Goal: Book appointment/travel/reservation

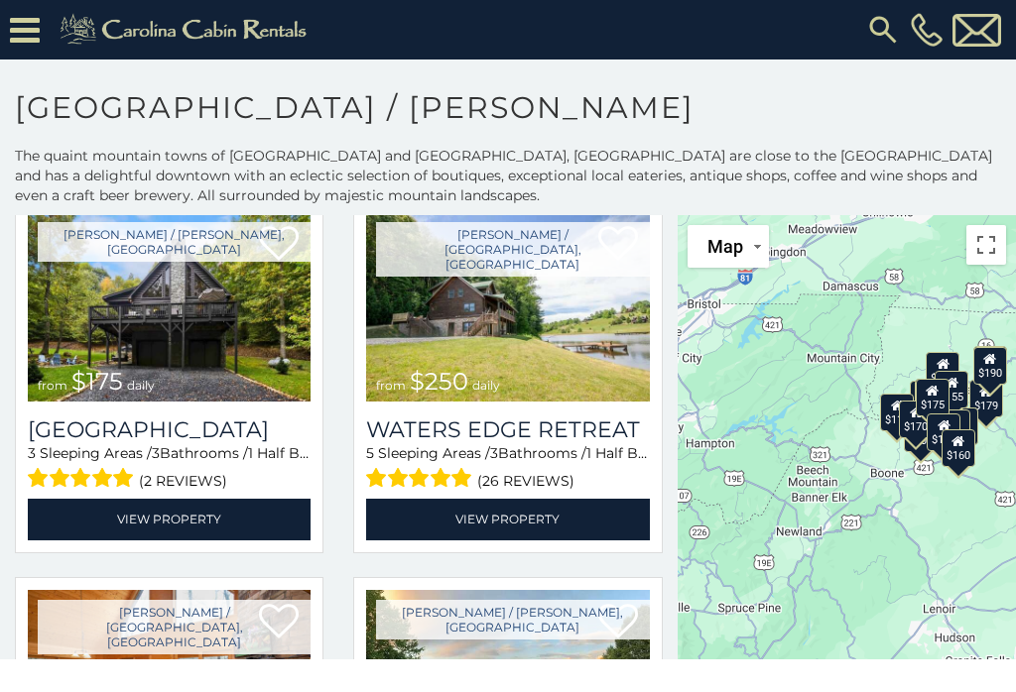
scroll to position [499, 0]
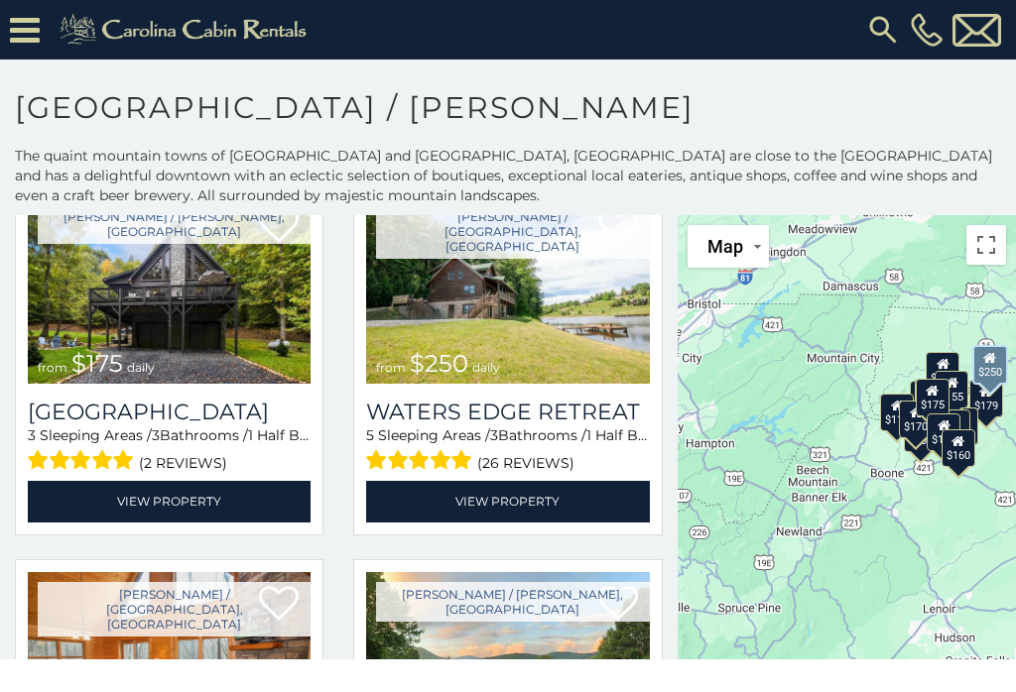
click at [528, 504] on link "View Property" at bounding box center [507, 501] width 283 height 41
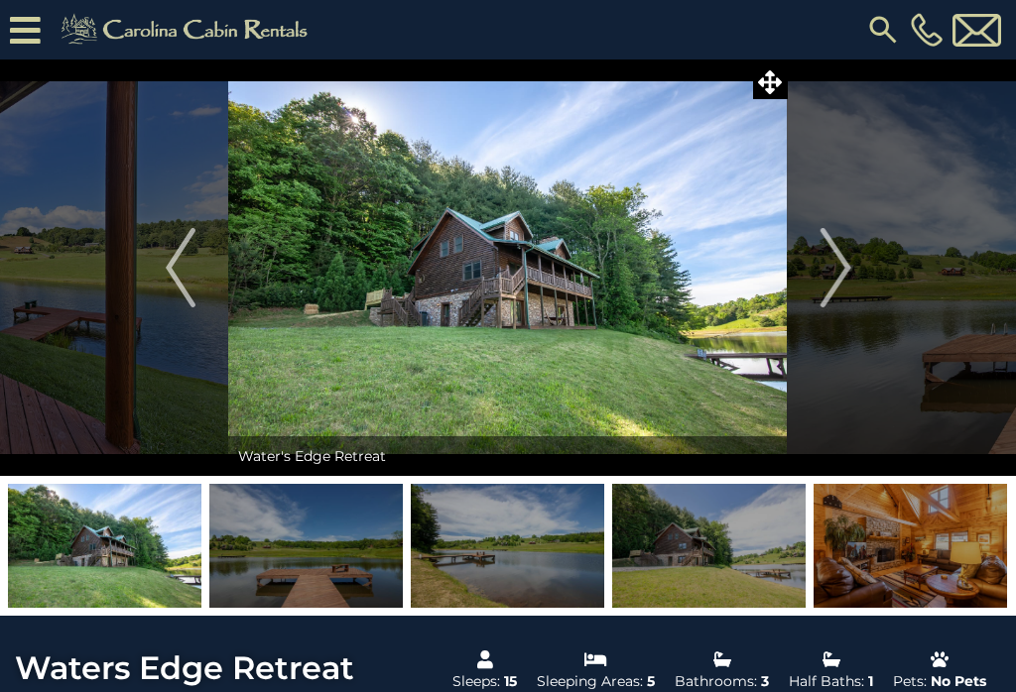
click at [832, 261] on img "Next" at bounding box center [835, 267] width 30 height 79
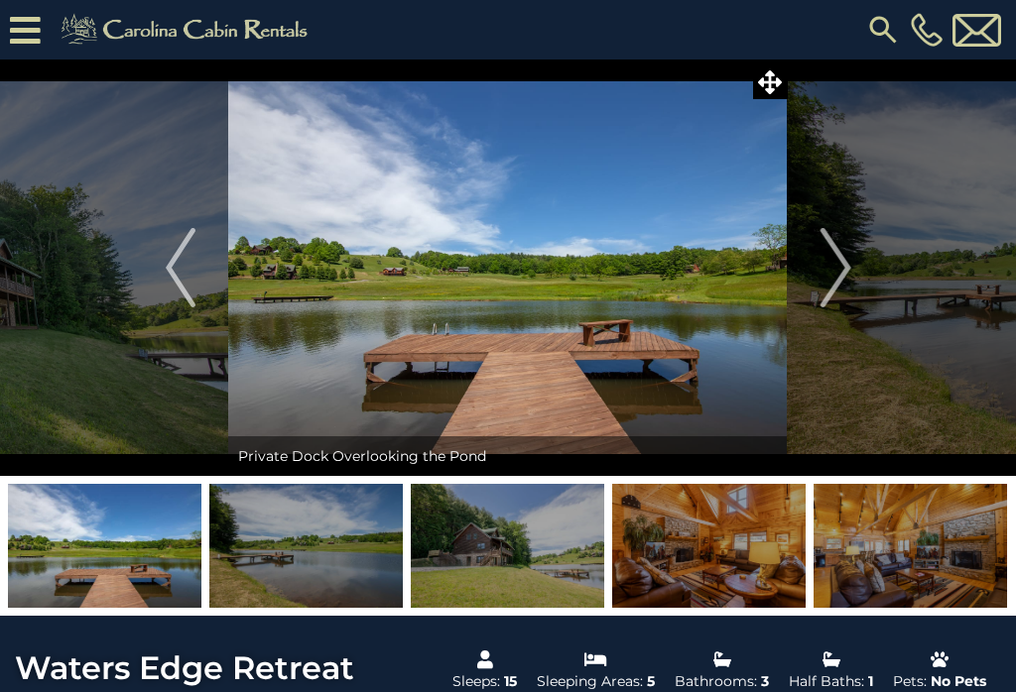
click at [822, 268] on img "Next" at bounding box center [835, 267] width 30 height 79
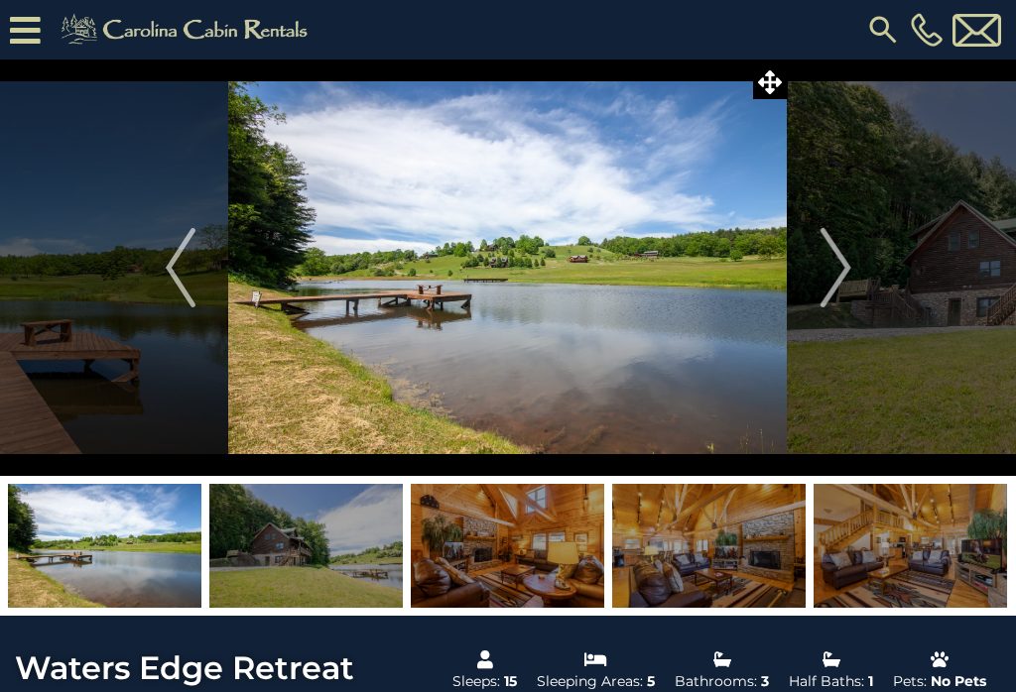
click at [827, 268] on img "Next" at bounding box center [835, 267] width 30 height 79
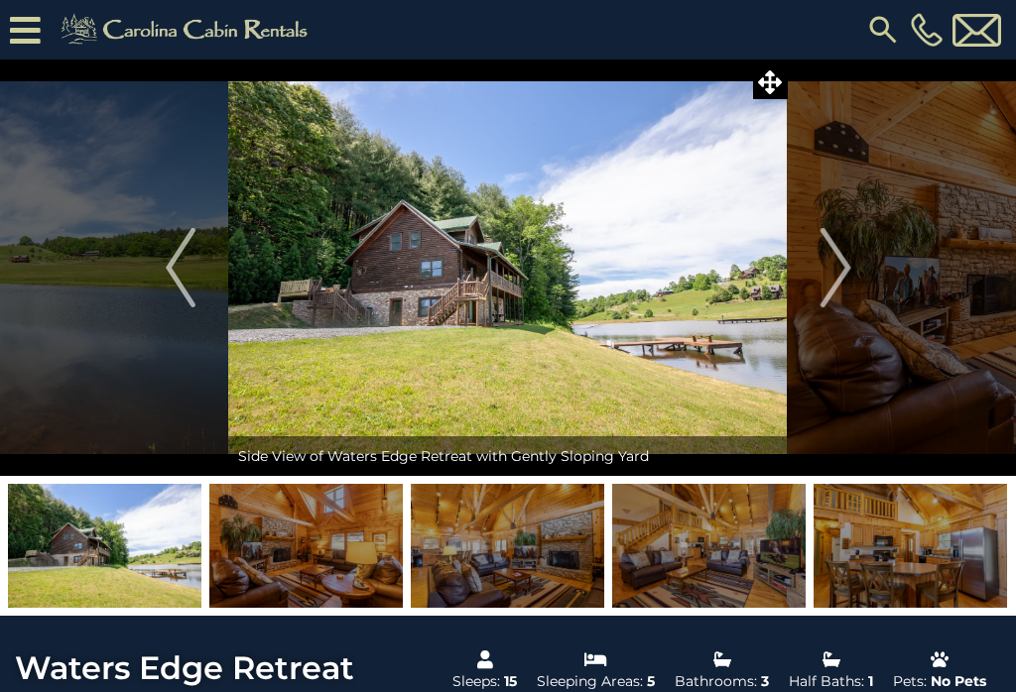
click at [831, 262] on img "Next" at bounding box center [835, 267] width 30 height 79
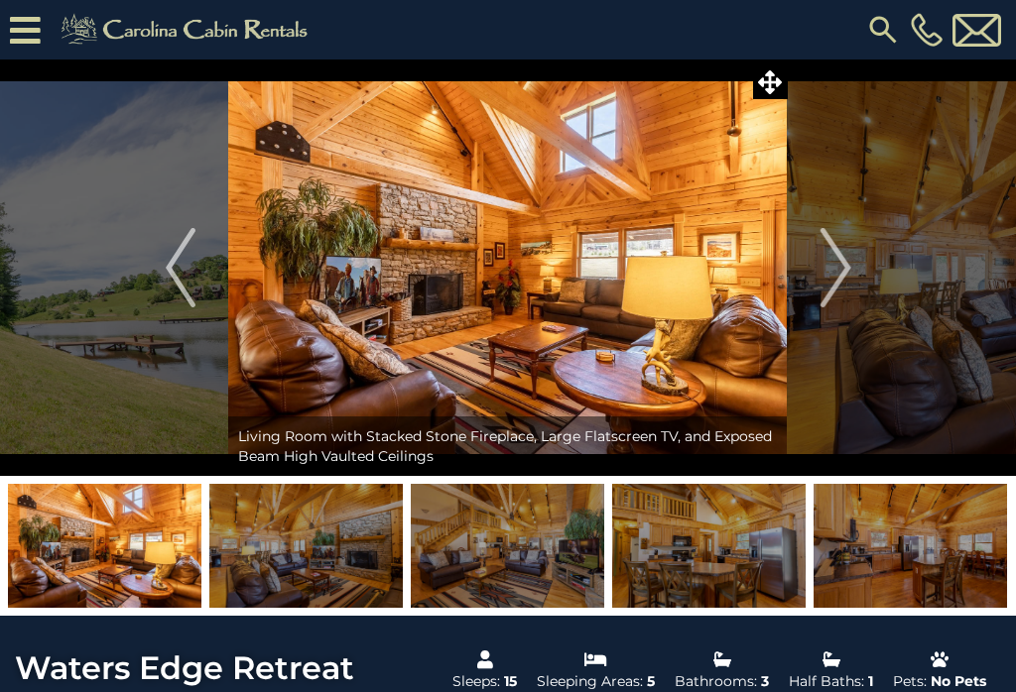
click at [829, 256] on img "Next" at bounding box center [835, 267] width 30 height 79
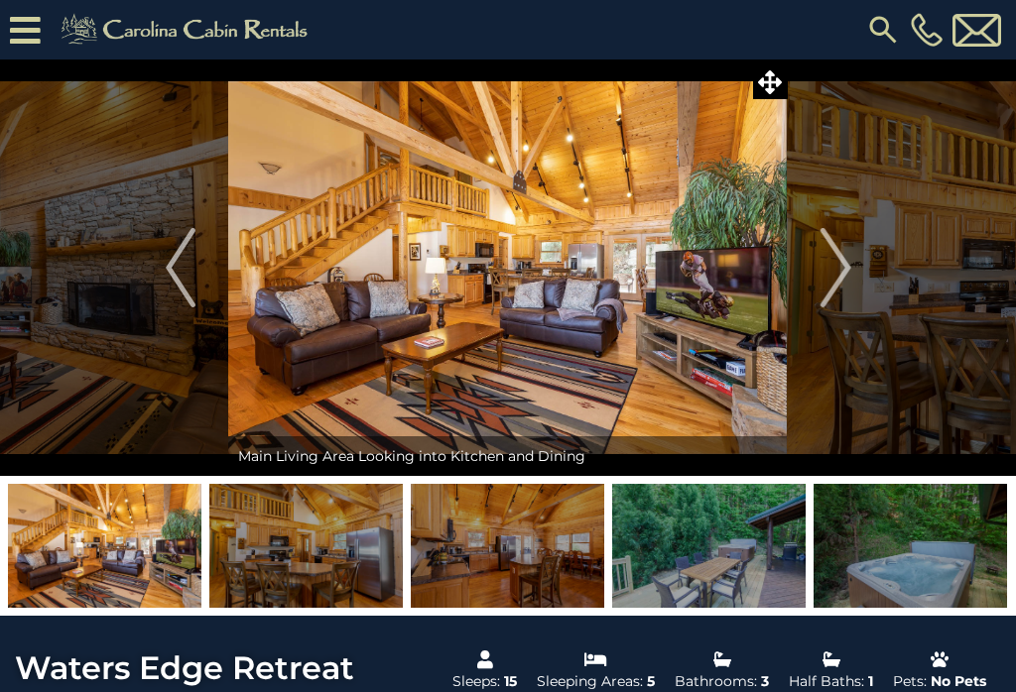
click at [835, 274] on img "Next" at bounding box center [835, 267] width 30 height 79
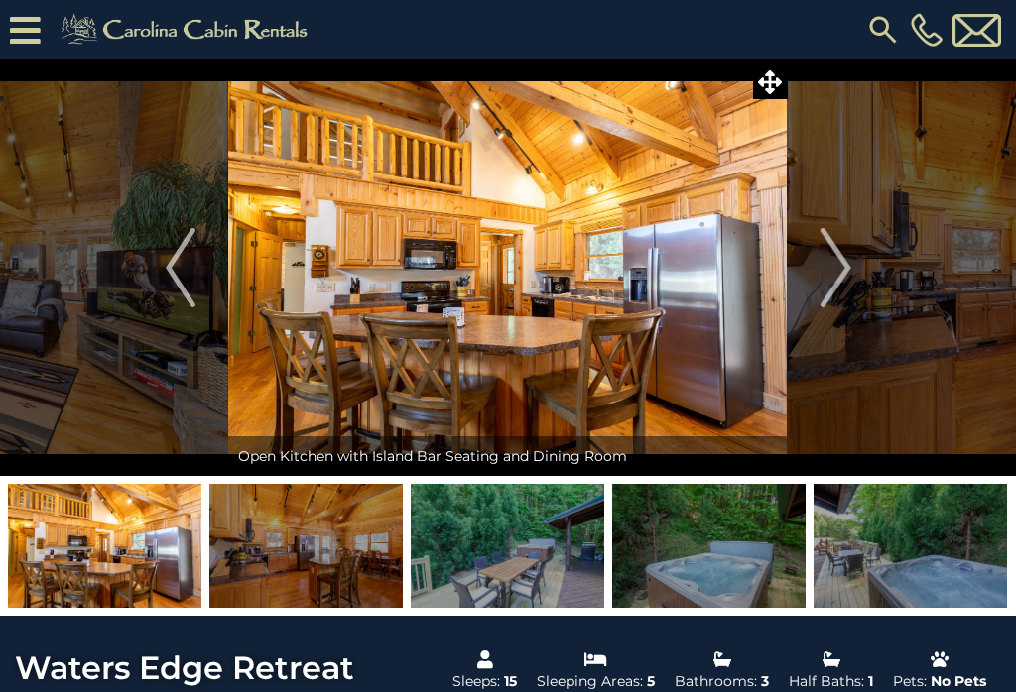
click at [818, 281] on button "Next" at bounding box center [836, 268] width 96 height 417
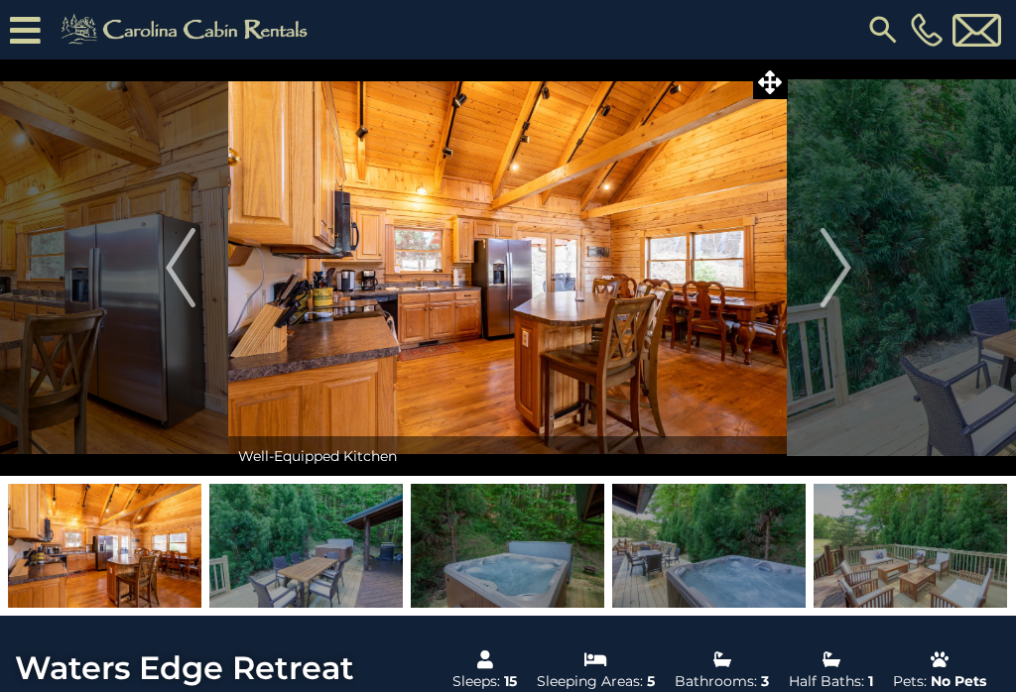
click at [828, 264] on img "Next" at bounding box center [835, 267] width 30 height 79
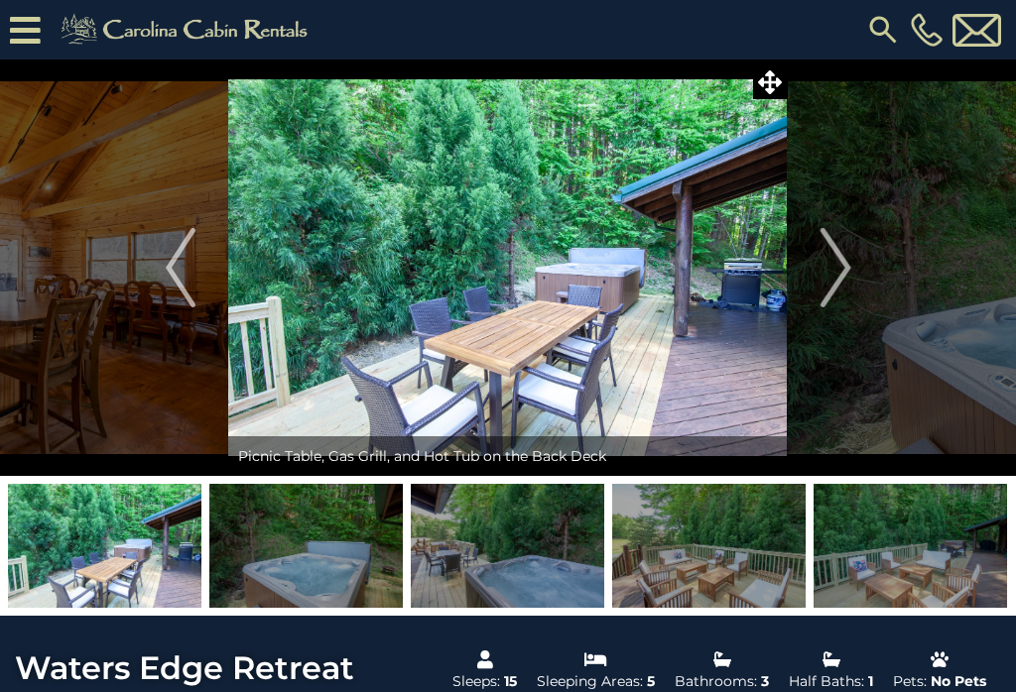
click at [815, 277] on button "Next" at bounding box center [836, 268] width 96 height 417
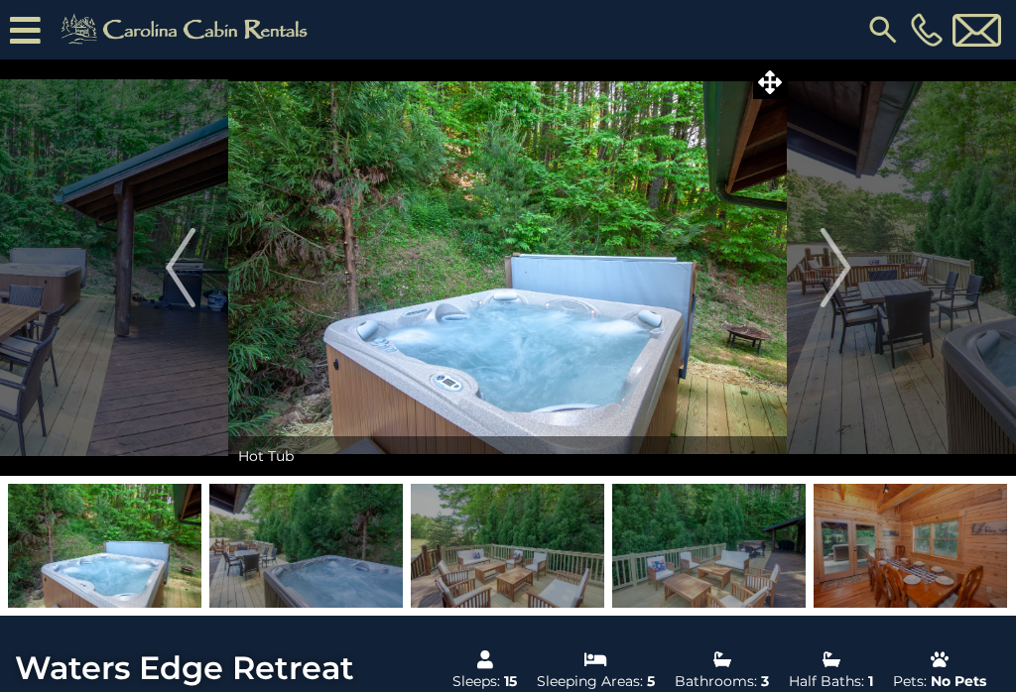
click at [826, 272] on img "Next" at bounding box center [835, 267] width 30 height 79
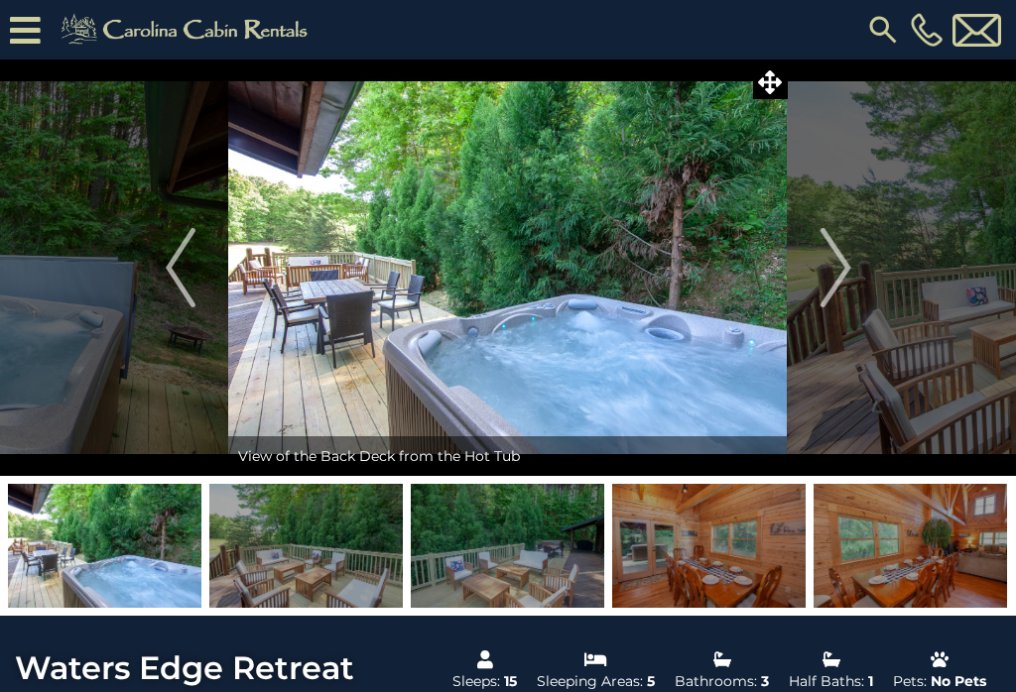
click at [816, 266] on button "Next" at bounding box center [836, 268] width 96 height 417
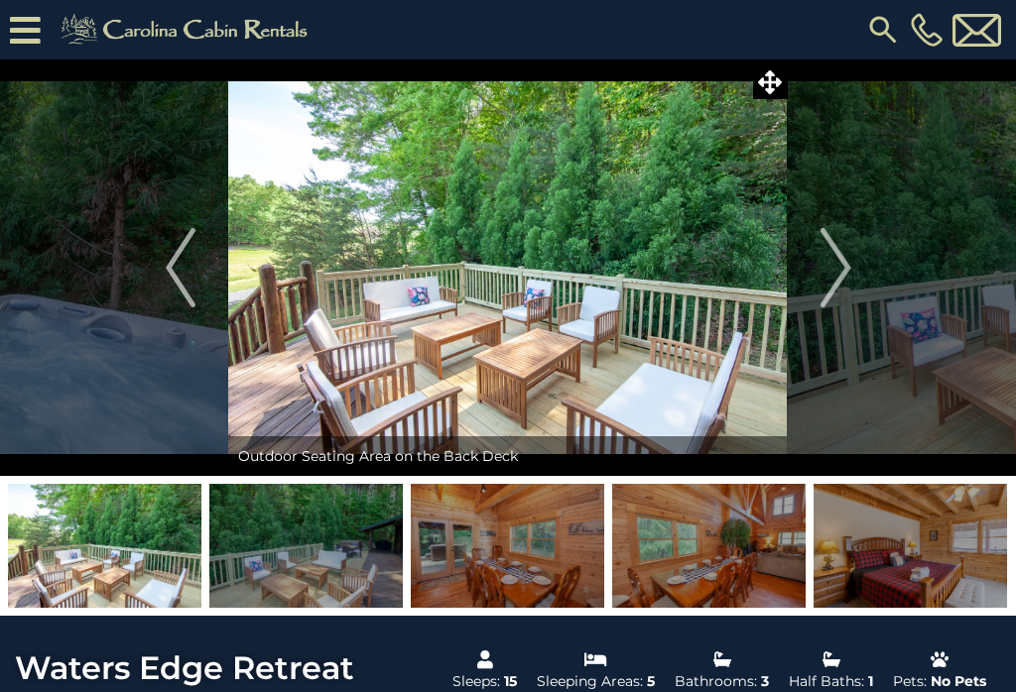
click at [824, 273] on img "Next" at bounding box center [835, 267] width 30 height 79
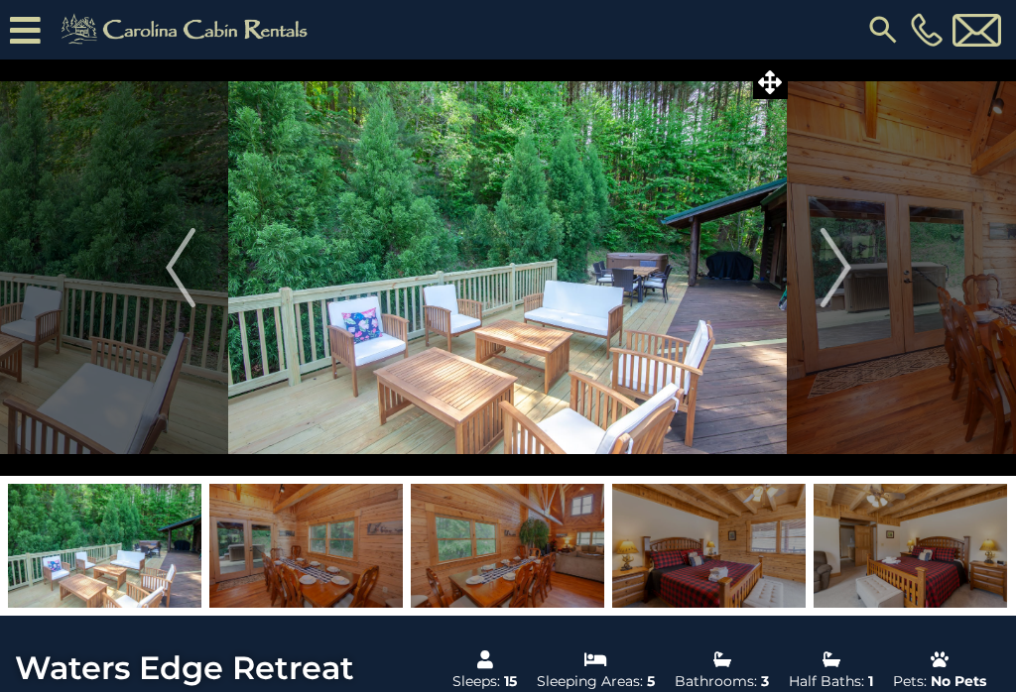
click at [818, 274] on button "Next" at bounding box center [836, 268] width 96 height 417
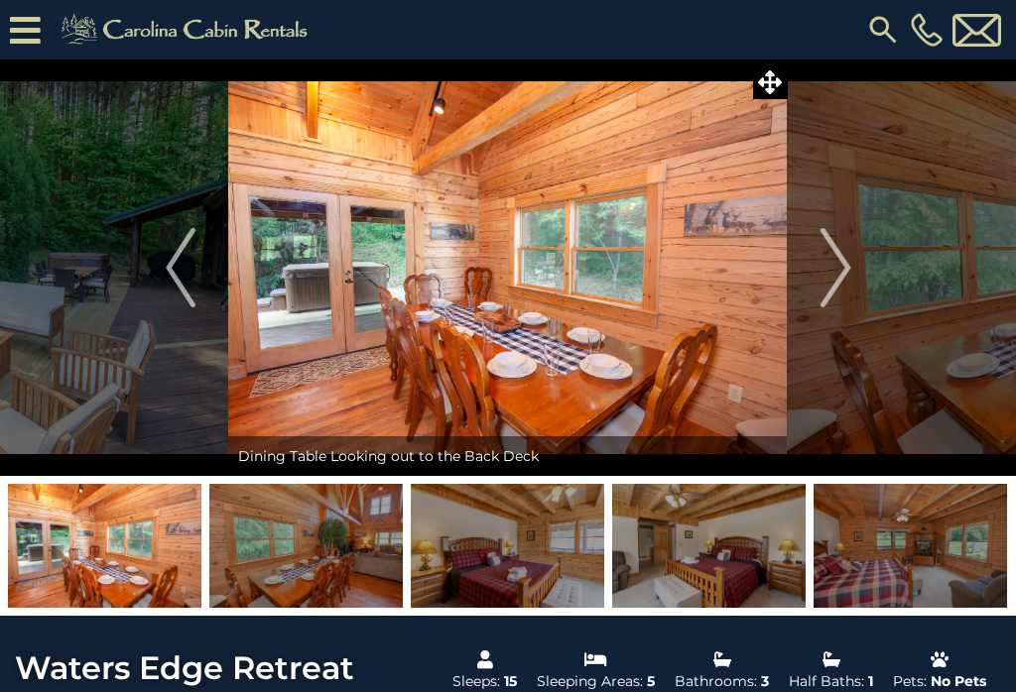
click at [815, 272] on button "Next" at bounding box center [836, 268] width 96 height 417
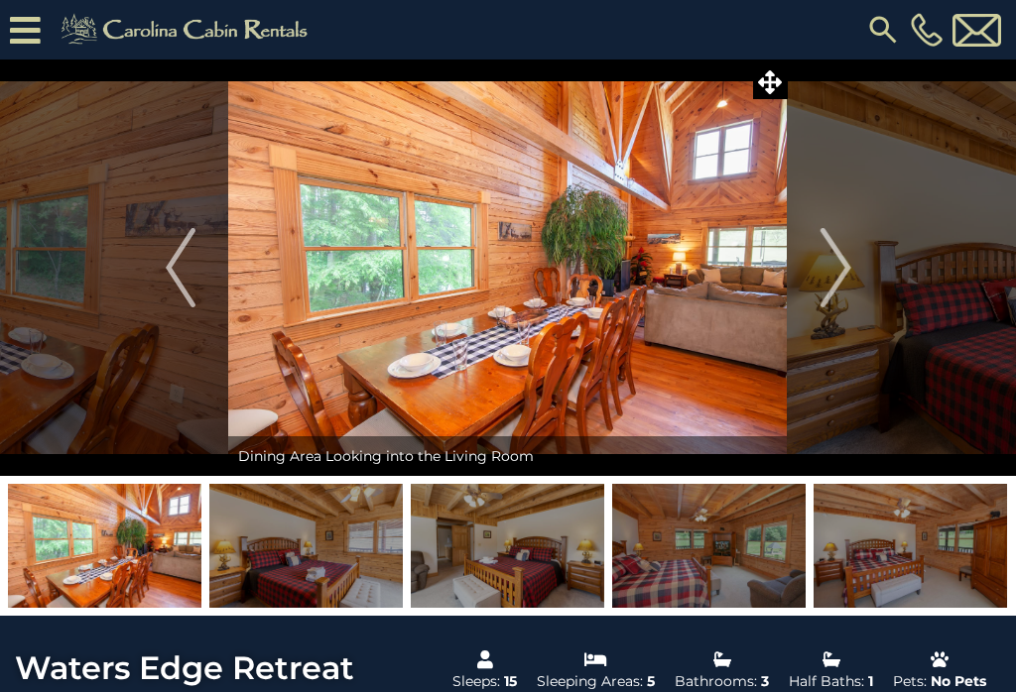
click at [831, 262] on img "Next" at bounding box center [835, 267] width 30 height 79
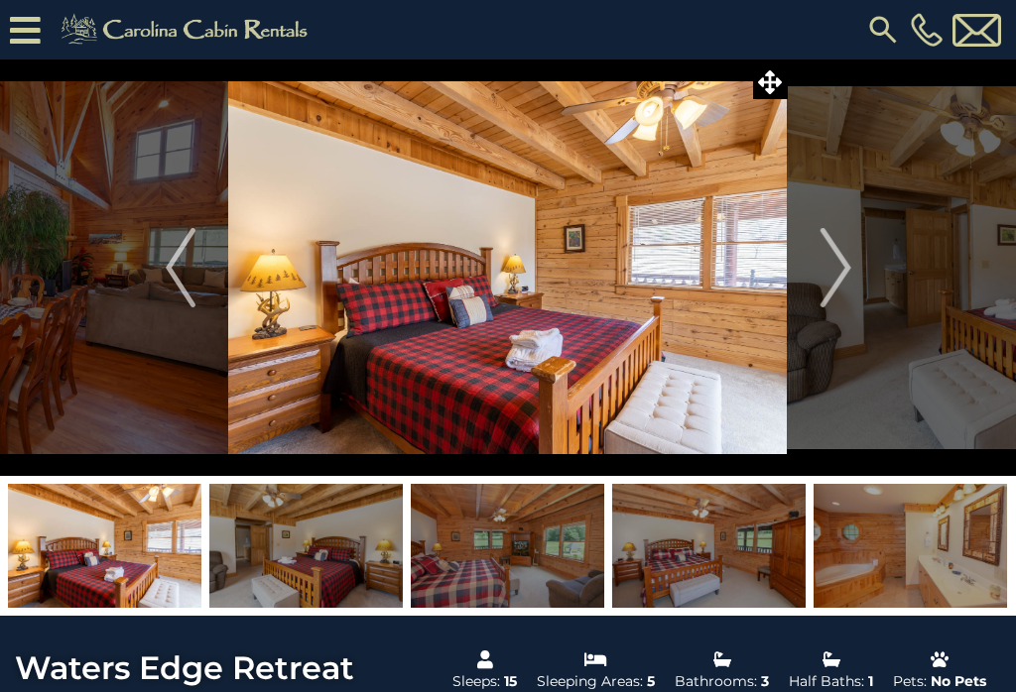
click at [823, 269] on img "Next" at bounding box center [835, 267] width 30 height 79
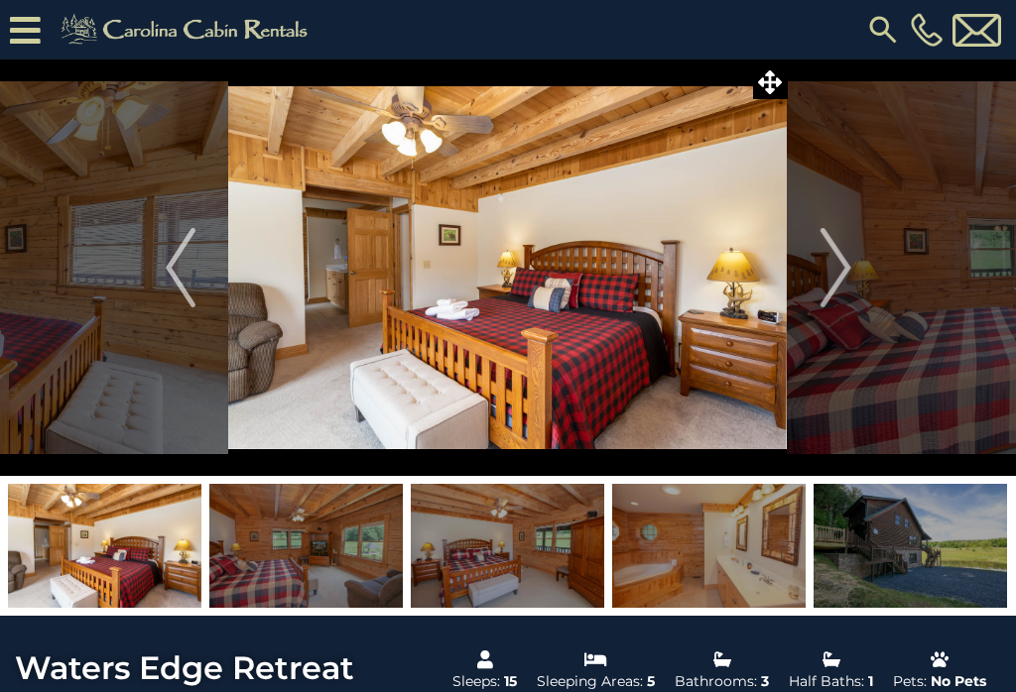
click at [829, 266] on img "Next" at bounding box center [835, 267] width 30 height 79
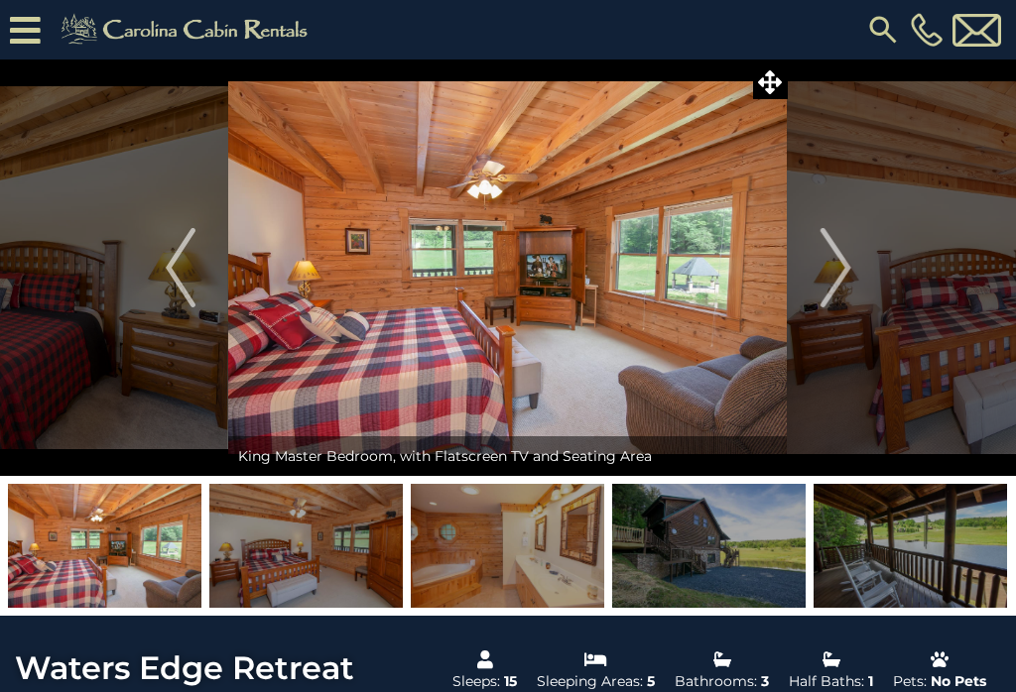
click at [822, 266] on img "Next" at bounding box center [835, 267] width 30 height 79
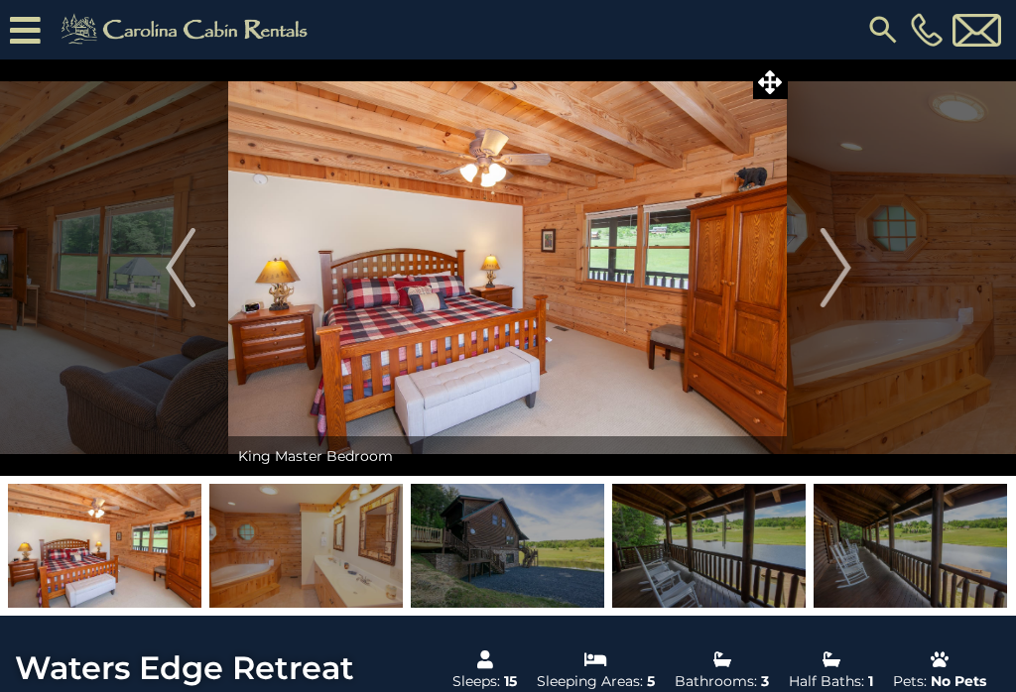
click at [825, 266] on img "Next" at bounding box center [835, 267] width 30 height 79
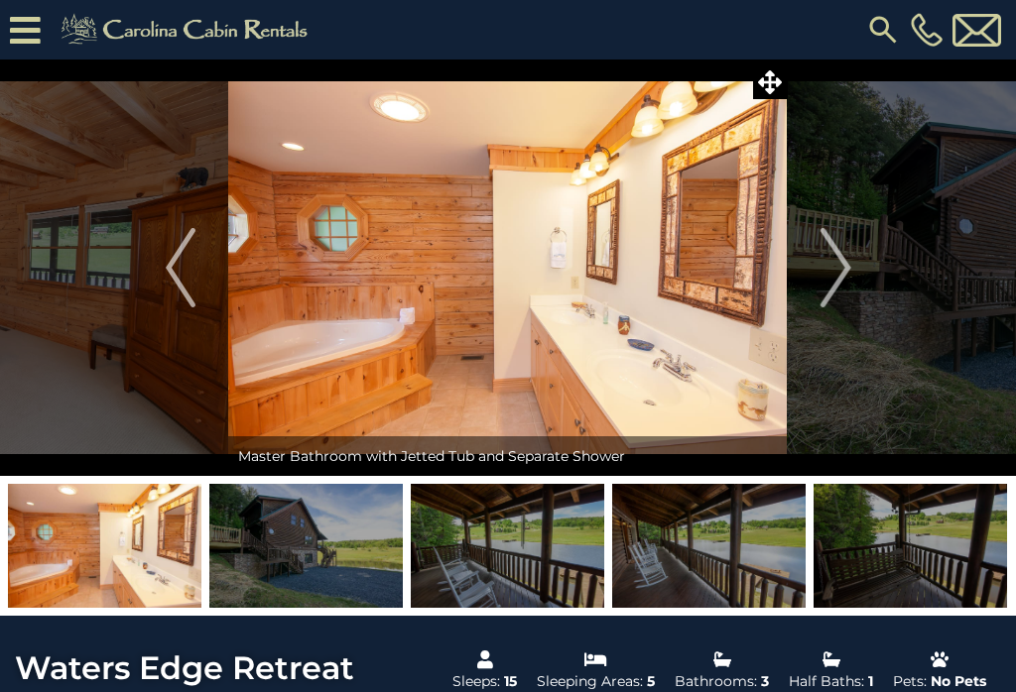
click at [816, 275] on button "Next" at bounding box center [836, 268] width 96 height 417
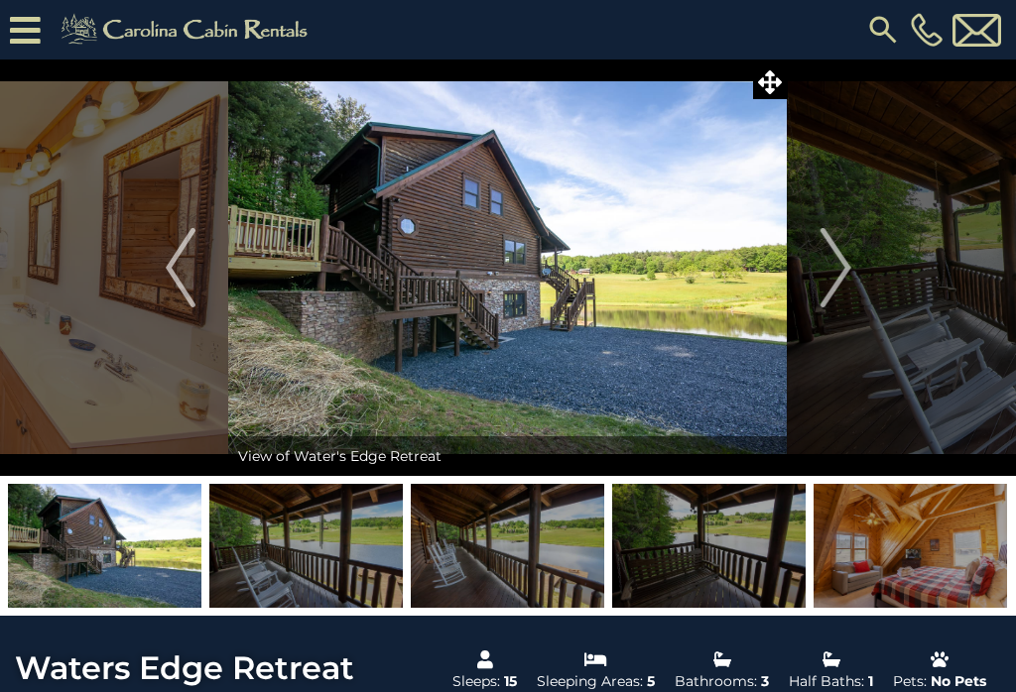
click at [810, 280] on button "Next" at bounding box center [836, 268] width 96 height 417
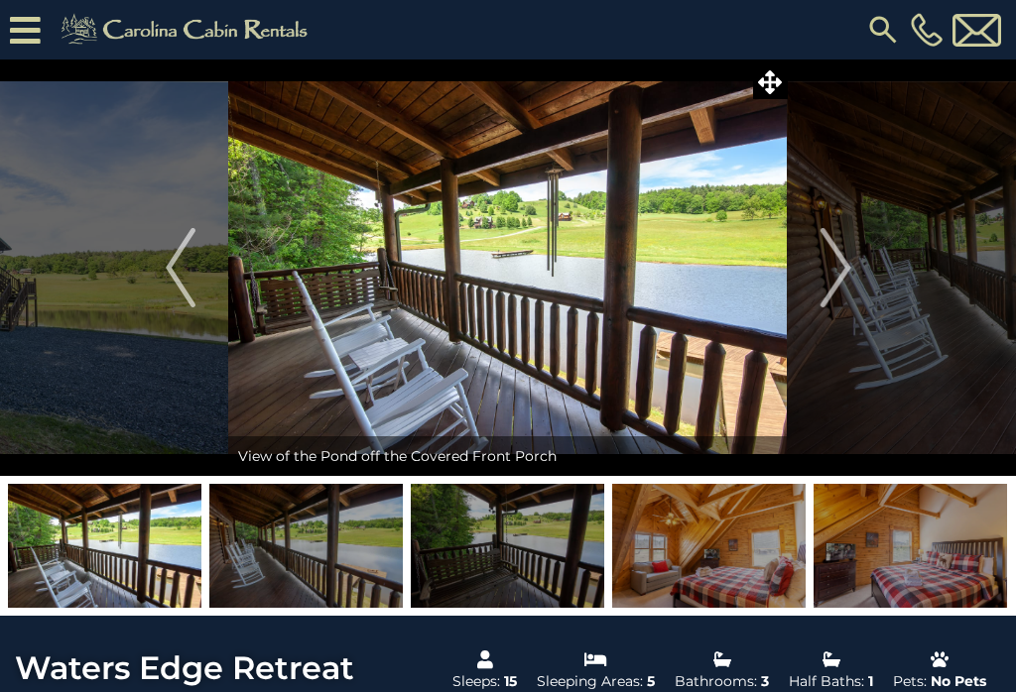
click at [823, 266] on img "Next" at bounding box center [835, 267] width 30 height 79
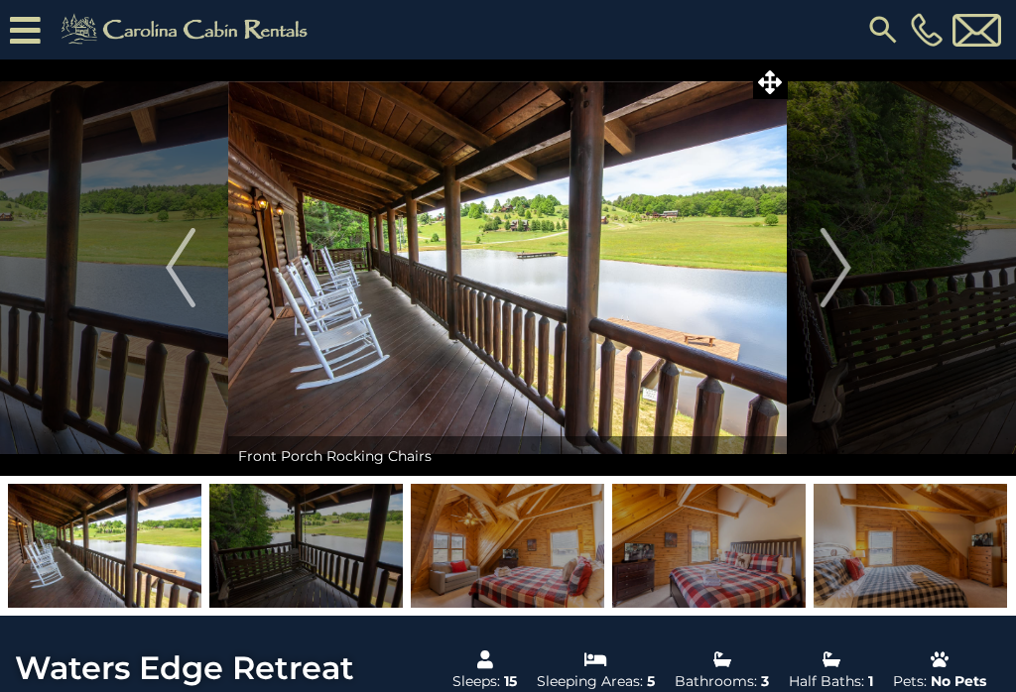
click at [816, 270] on button "Next" at bounding box center [836, 268] width 96 height 417
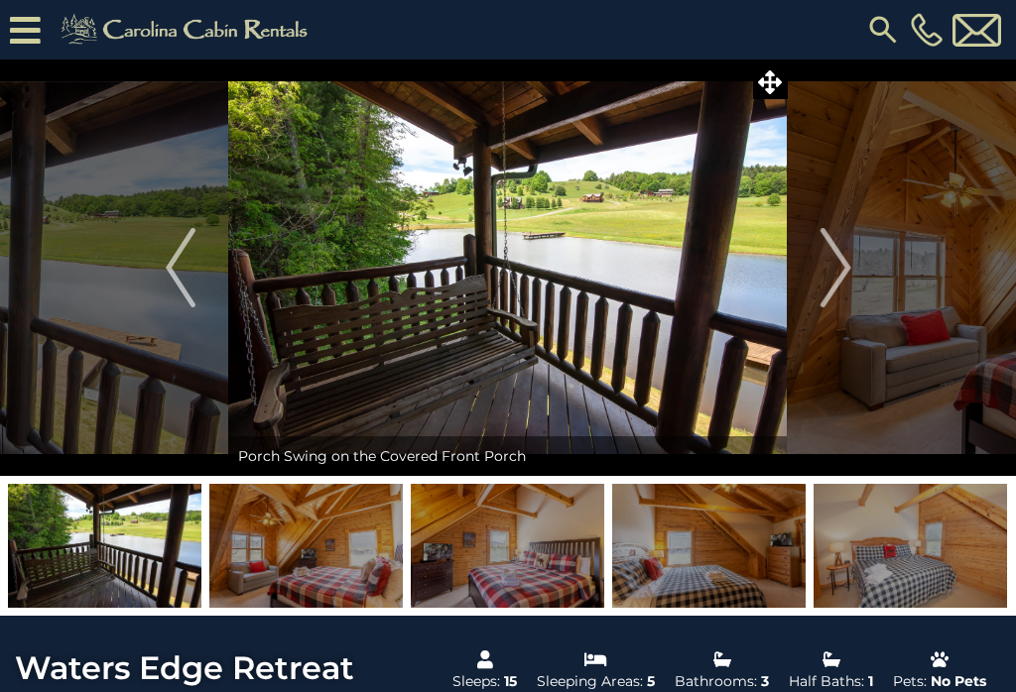
click at [819, 268] on button "Next" at bounding box center [836, 268] width 96 height 417
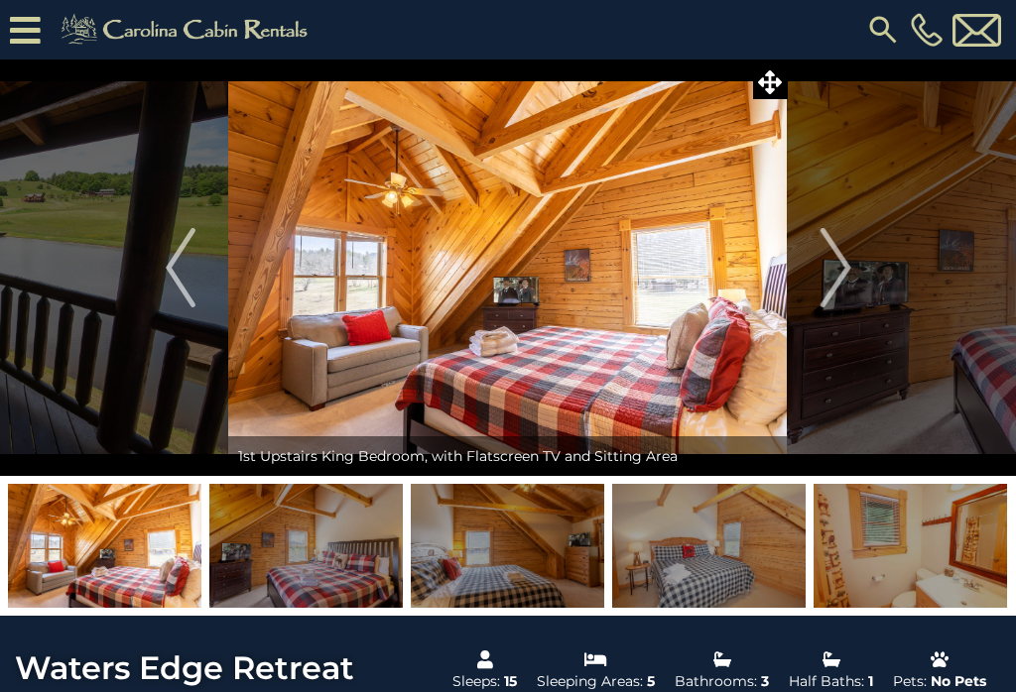
click at [821, 280] on img "Next" at bounding box center [835, 267] width 30 height 79
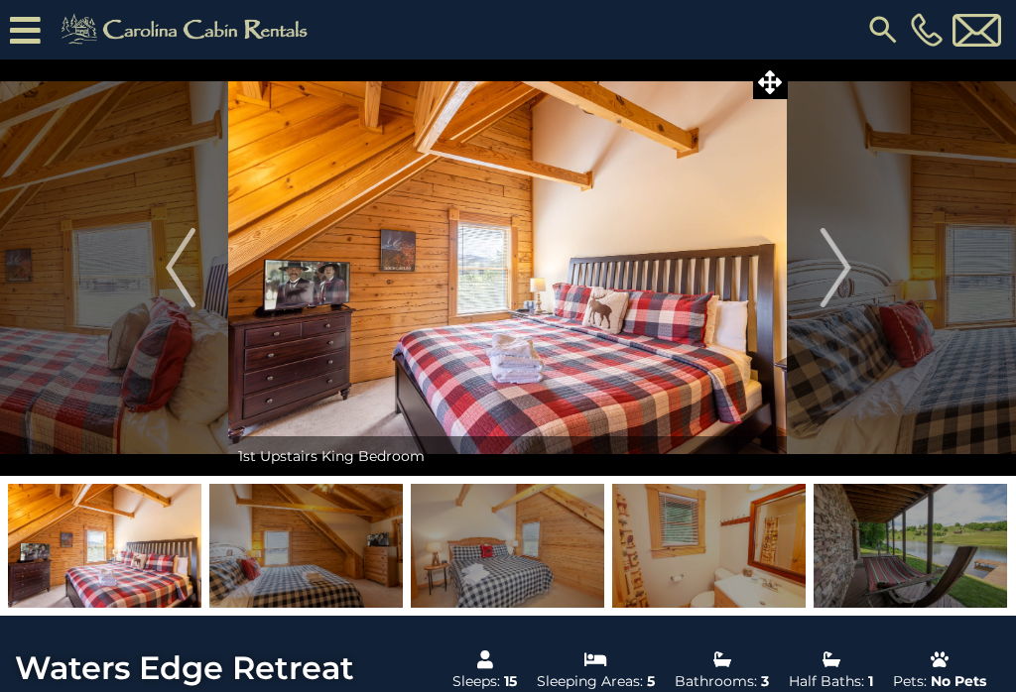
click at [820, 265] on img "Next" at bounding box center [835, 267] width 30 height 79
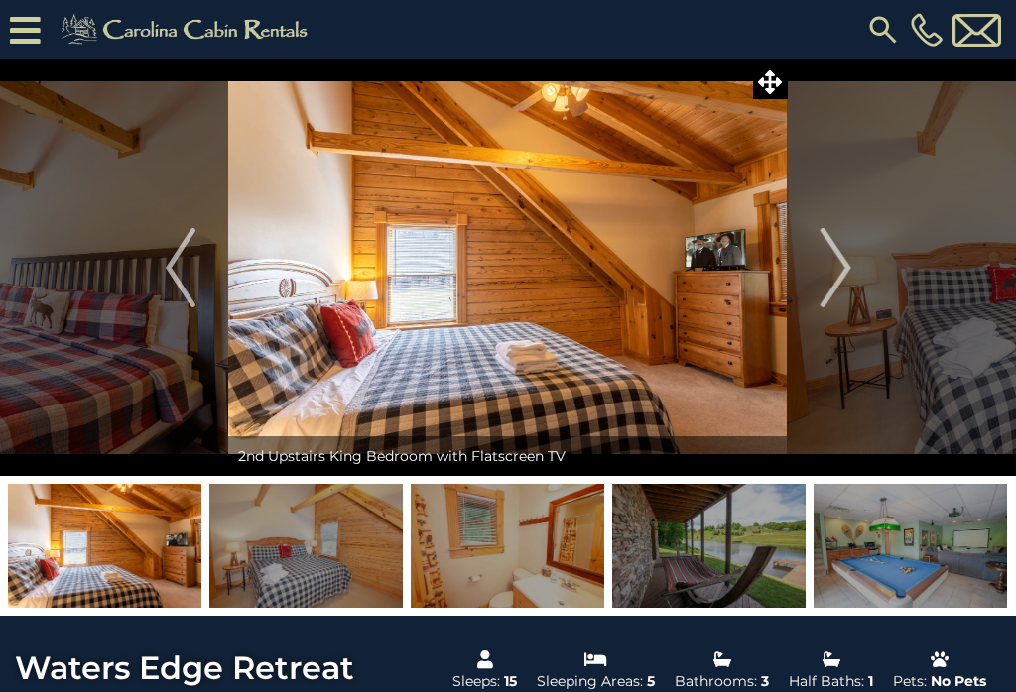
click at [826, 286] on img "Next" at bounding box center [835, 267] width 30 height 79
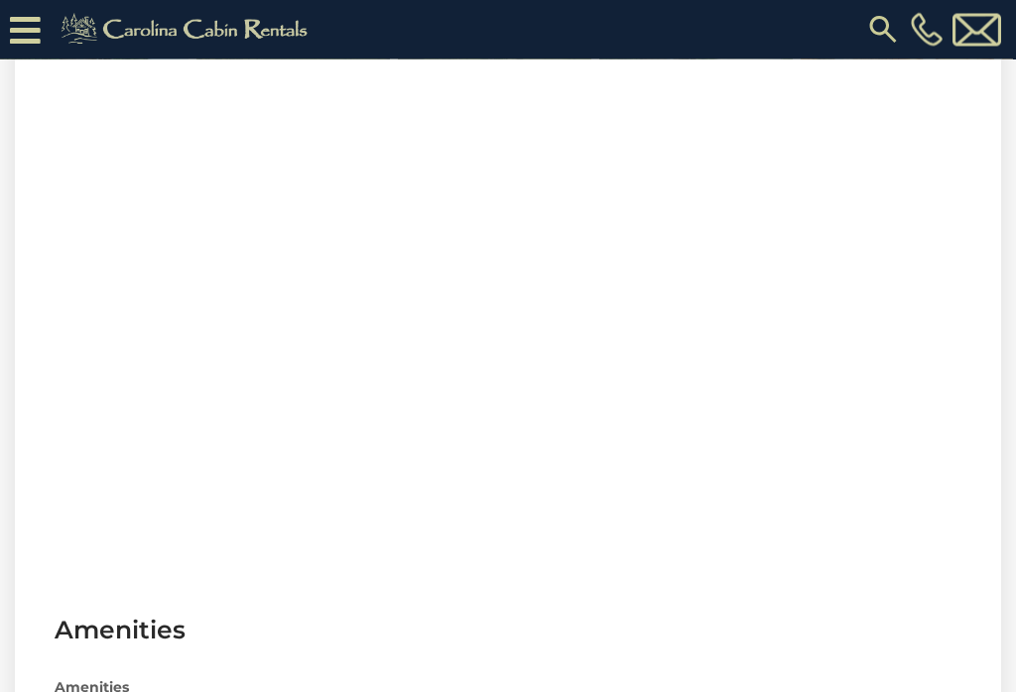
scroll to position [840, 0]
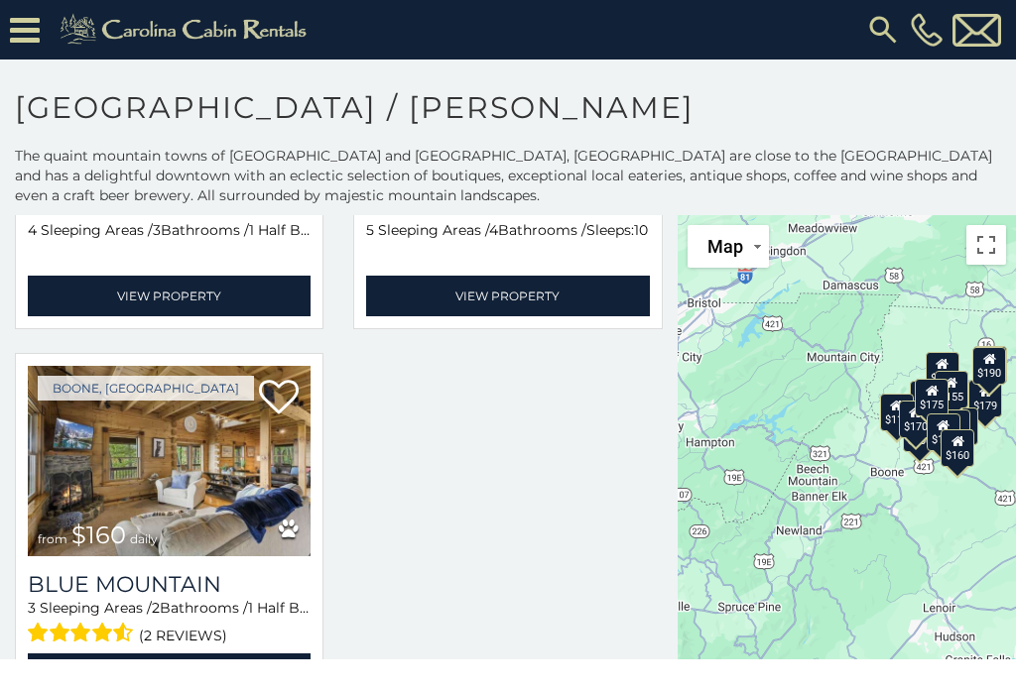
scroll to position [2974, 0]
